Goal: Information Seeking & Learning: Learn about a topic

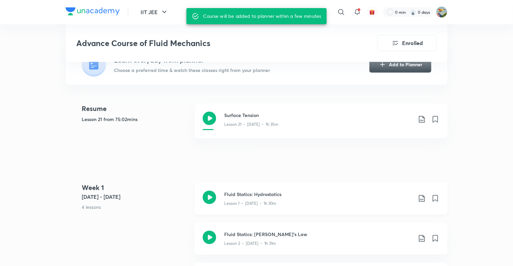
click at [248, 191] on h3 "Fluid Statics: Hydrostatics" at bounding box center [318, 194] width 188 height 7
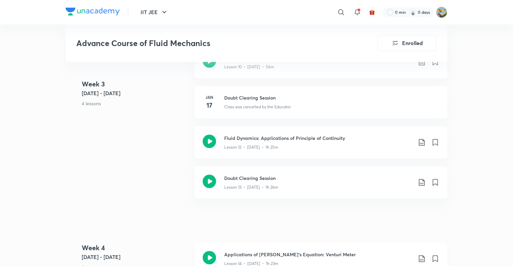
scroll to position [841, 0]
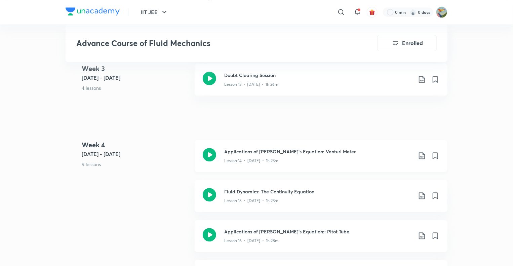
click at [421, 152] on icon at bounding box center [422, 156] width 8 height 8
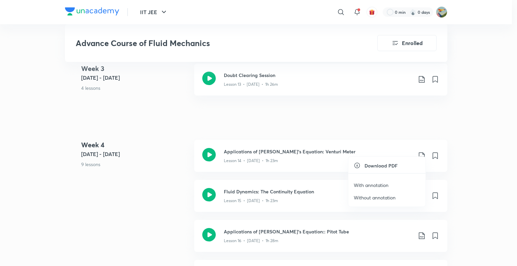
click at [335, 120] on div at bounding box center [258, 133] width 517 height 266
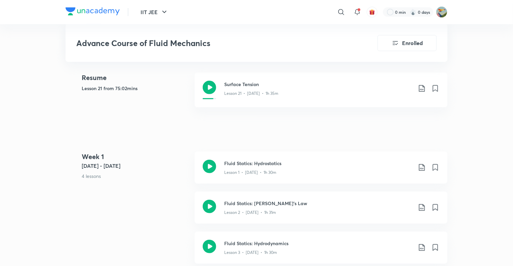
scroll to position [269, 0]
